Goal: Task Accomplishment & Management: Use online tool/utility

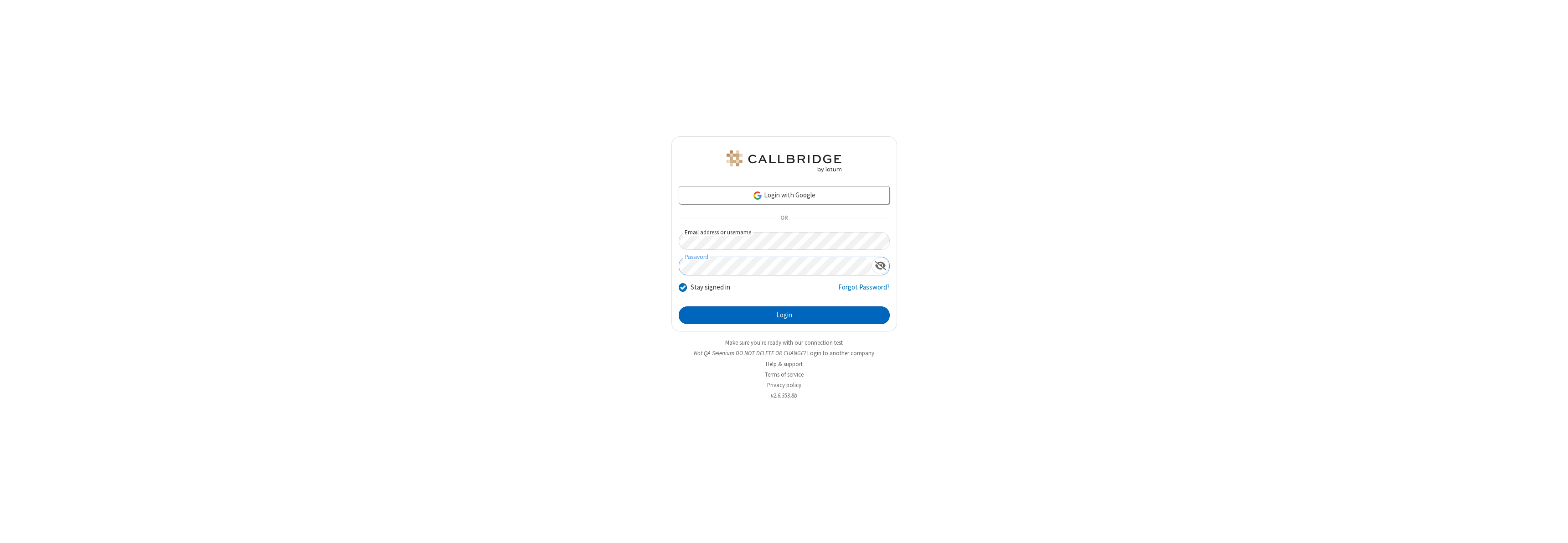
click at [784, 315] on button "Login" at bounding box center [784, 315] width 211 height 18
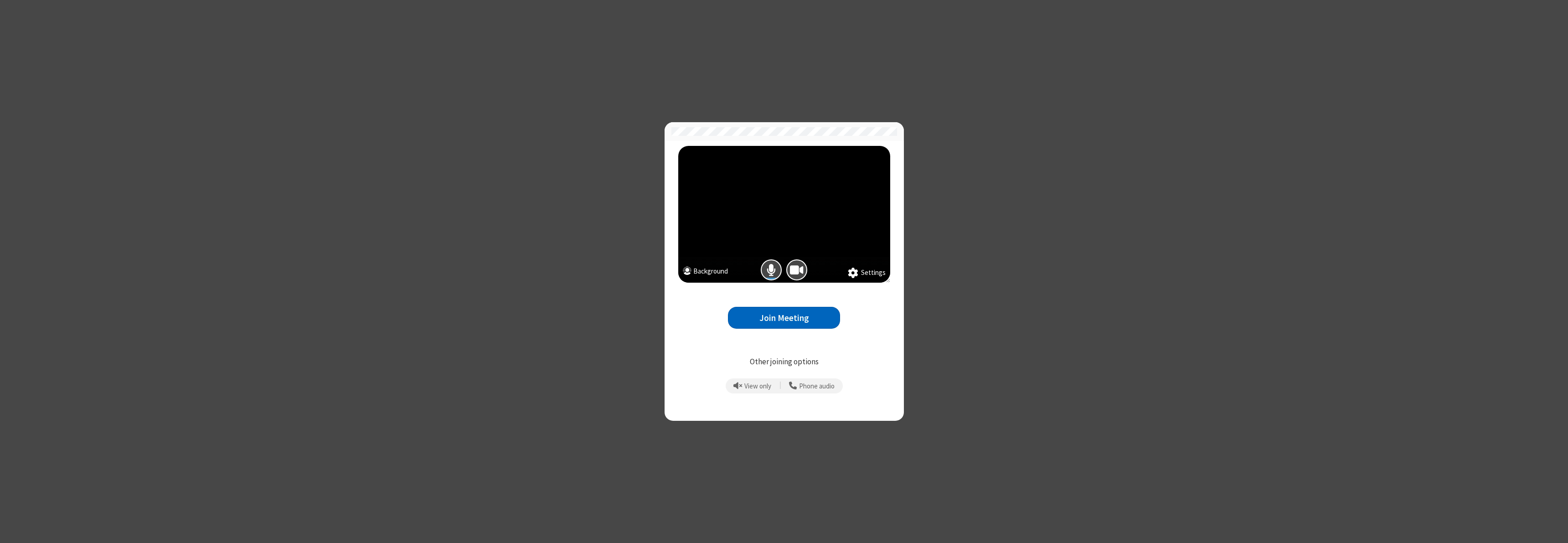
click at [784, 318] on button "Join Meeting" at bounding box center [784, 318] width 113 height 23
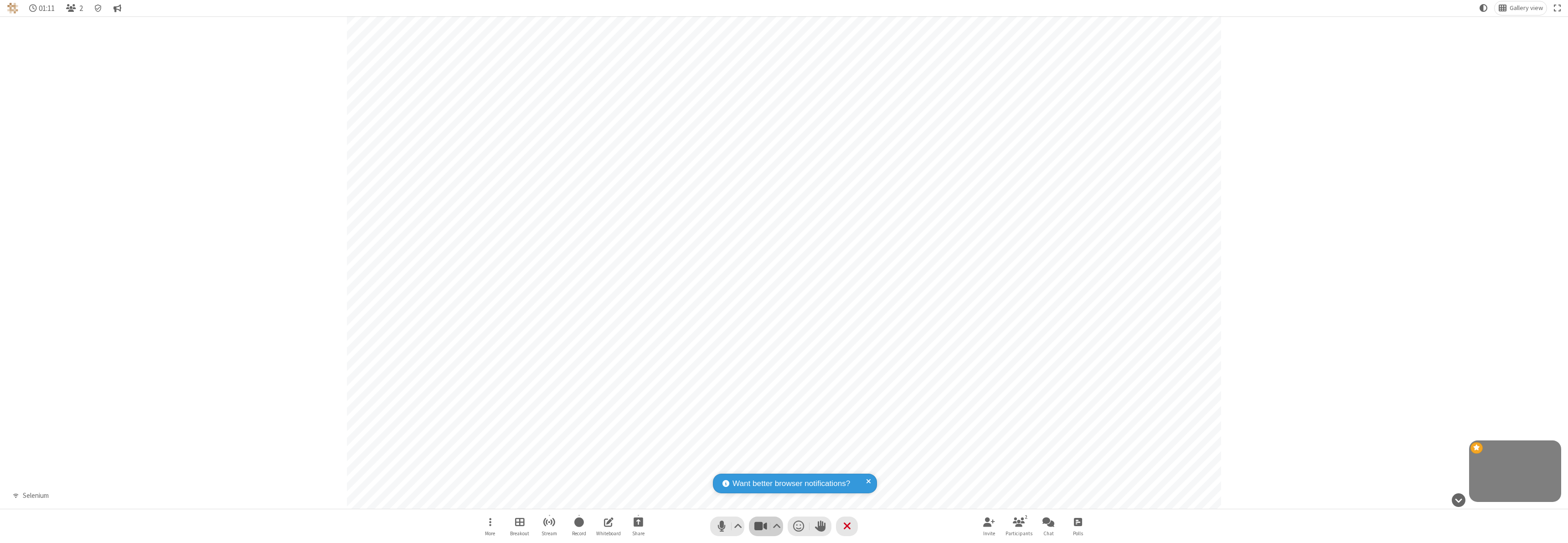
click at [766, 526] on span "Stop video (⌘+Shift+V)" at bounding box center [760, 527] width 13 height 13
click at [766, 526] on span "Start video (⌘+Shift+V)" at bounding box center [760, 527] width 13 height 13
